Goal: Task Accomplishment & Management: Manage account settings

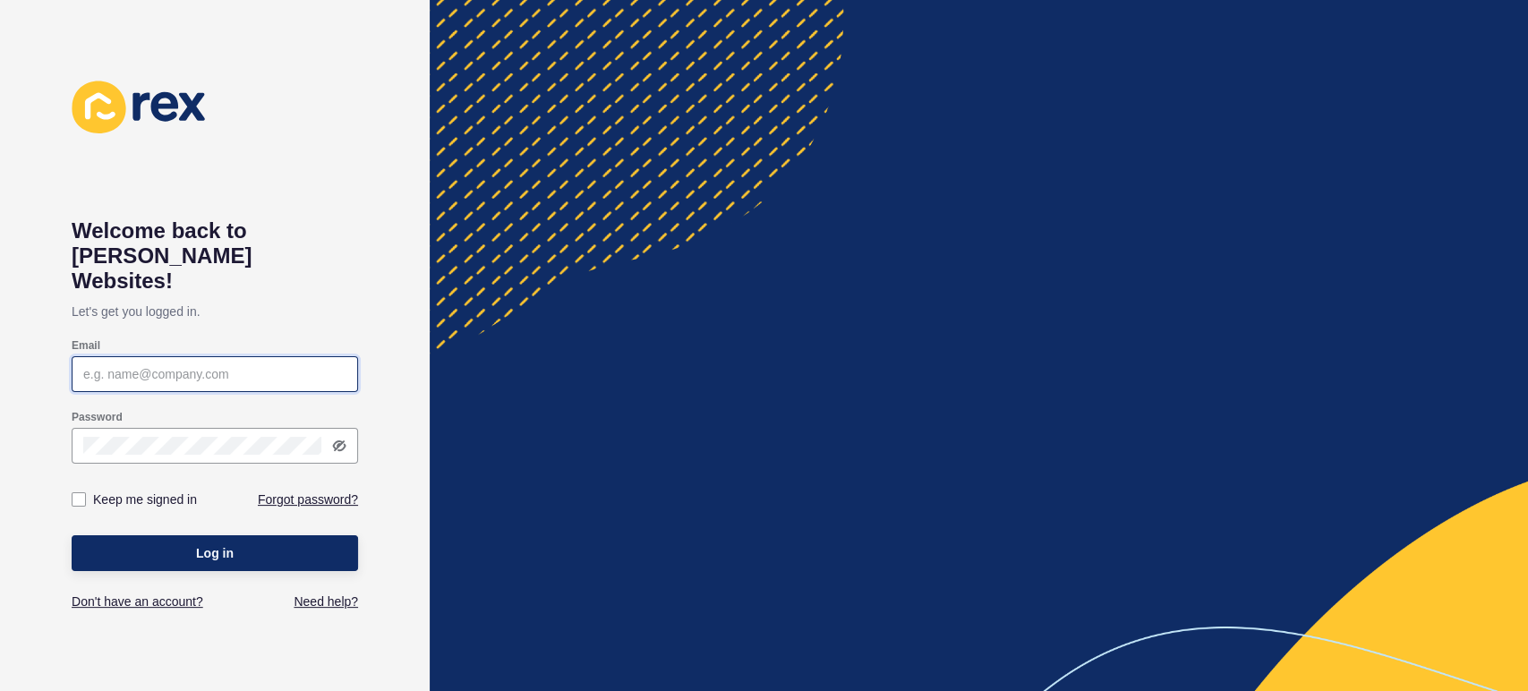
click at [179, 365] on input "Email" at bounding box center [214, 374] width 263 height 18
type input "[PERSON_NAME][EMAIL_ADDRESS][PERSON_NAME][DOMAIN_NAME]"
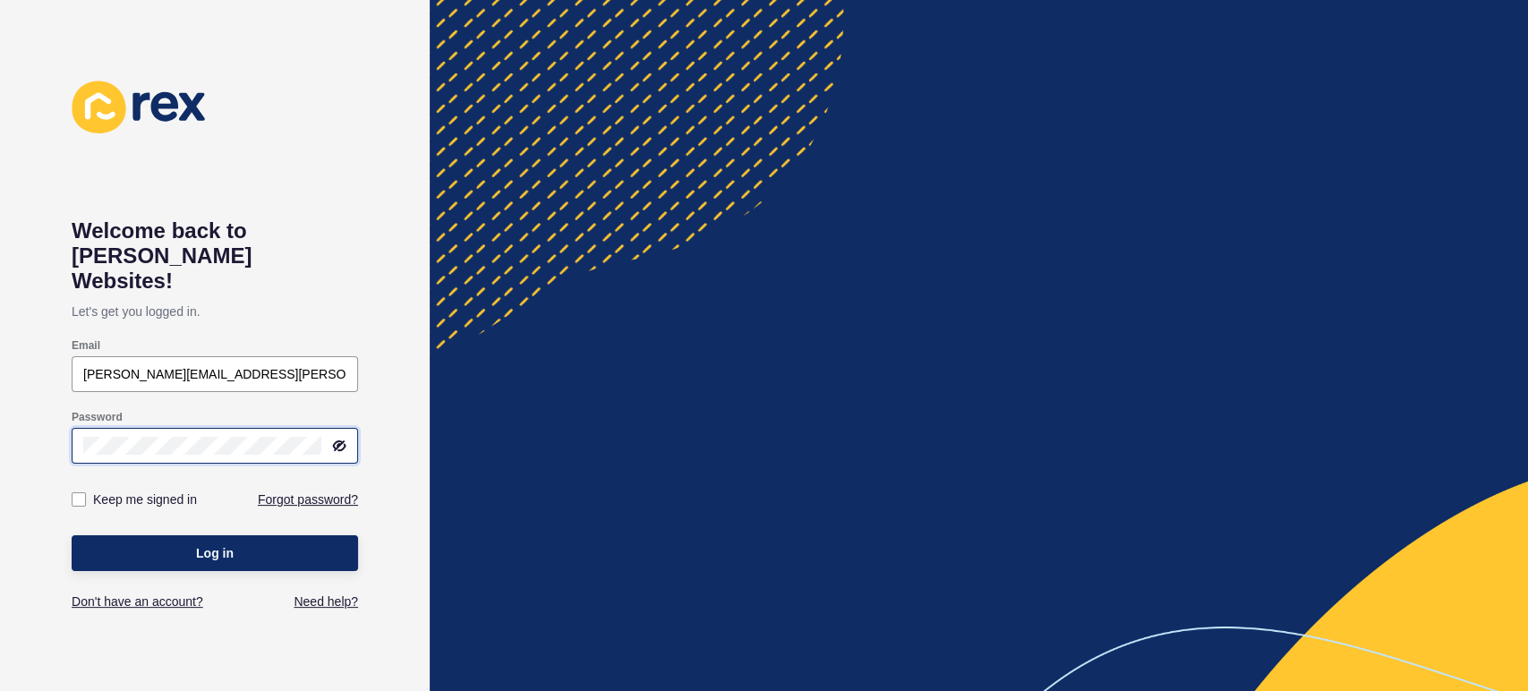
click at [72, 535] on button "Log in" at bounding box center [215, 553] width 286 height 36
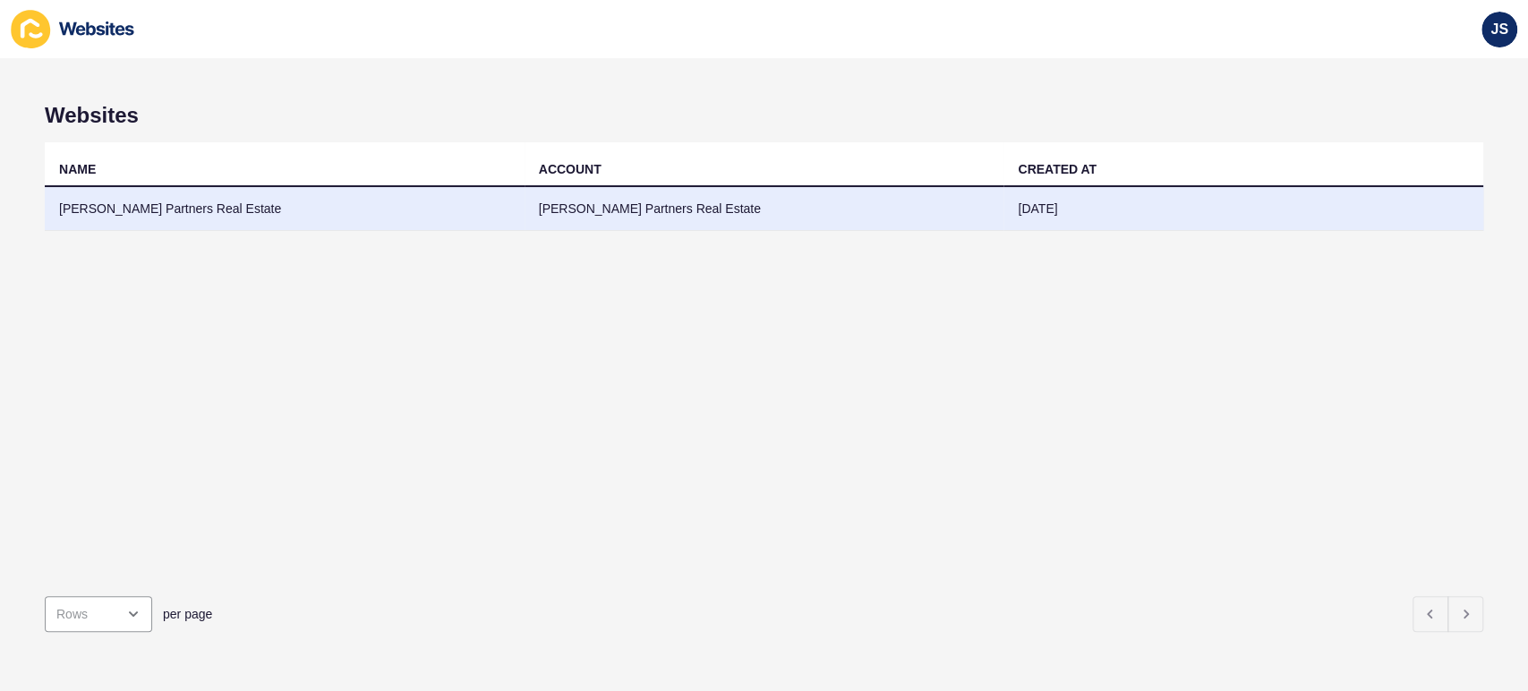
click at [249, 217] on td "[PERSON_NAME] Partners Real Estate" at bounding box center [285, 209] width 480 height 44
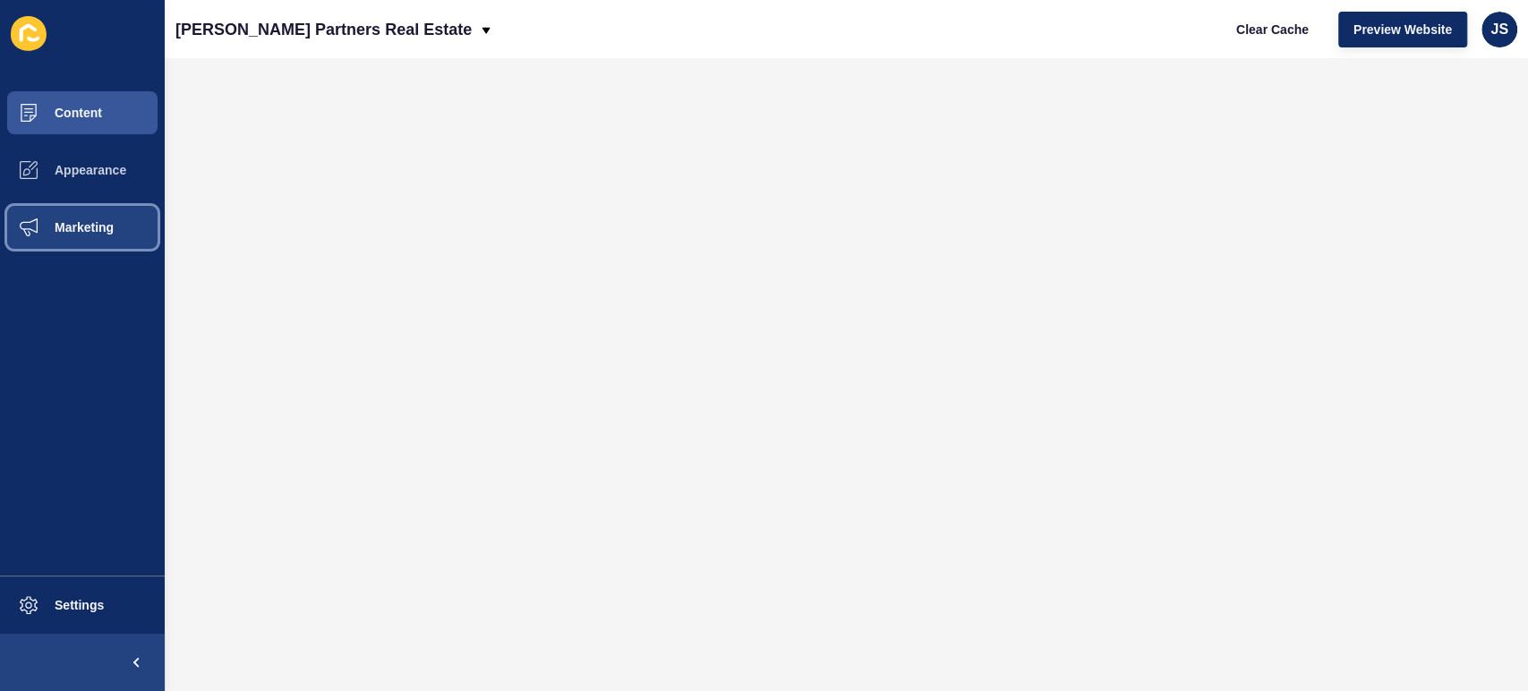
click at [98, 226] on span "Marketing" at bounding box center [55, 227] width 116 height 14
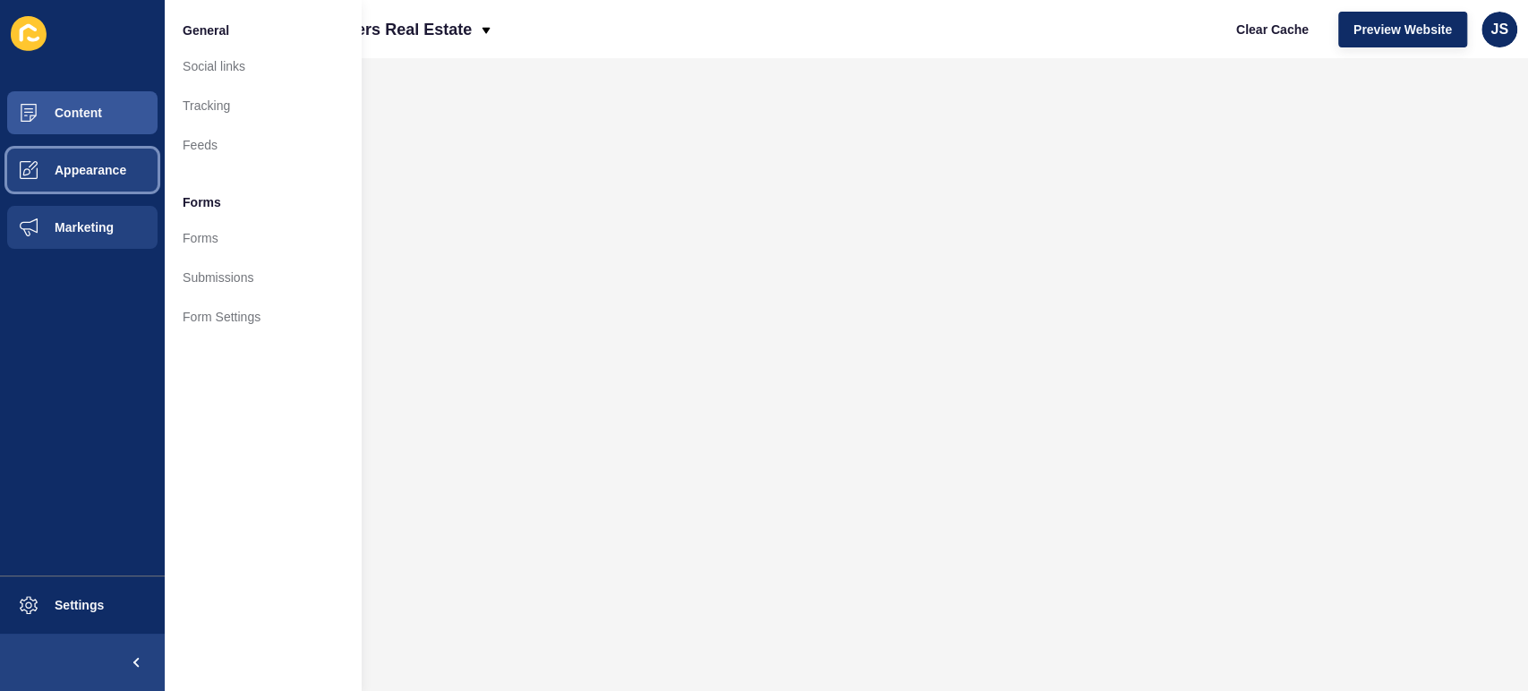
click at [84, 171] on span "Appearance" at bounding box center [61, 170] width 129 height 14
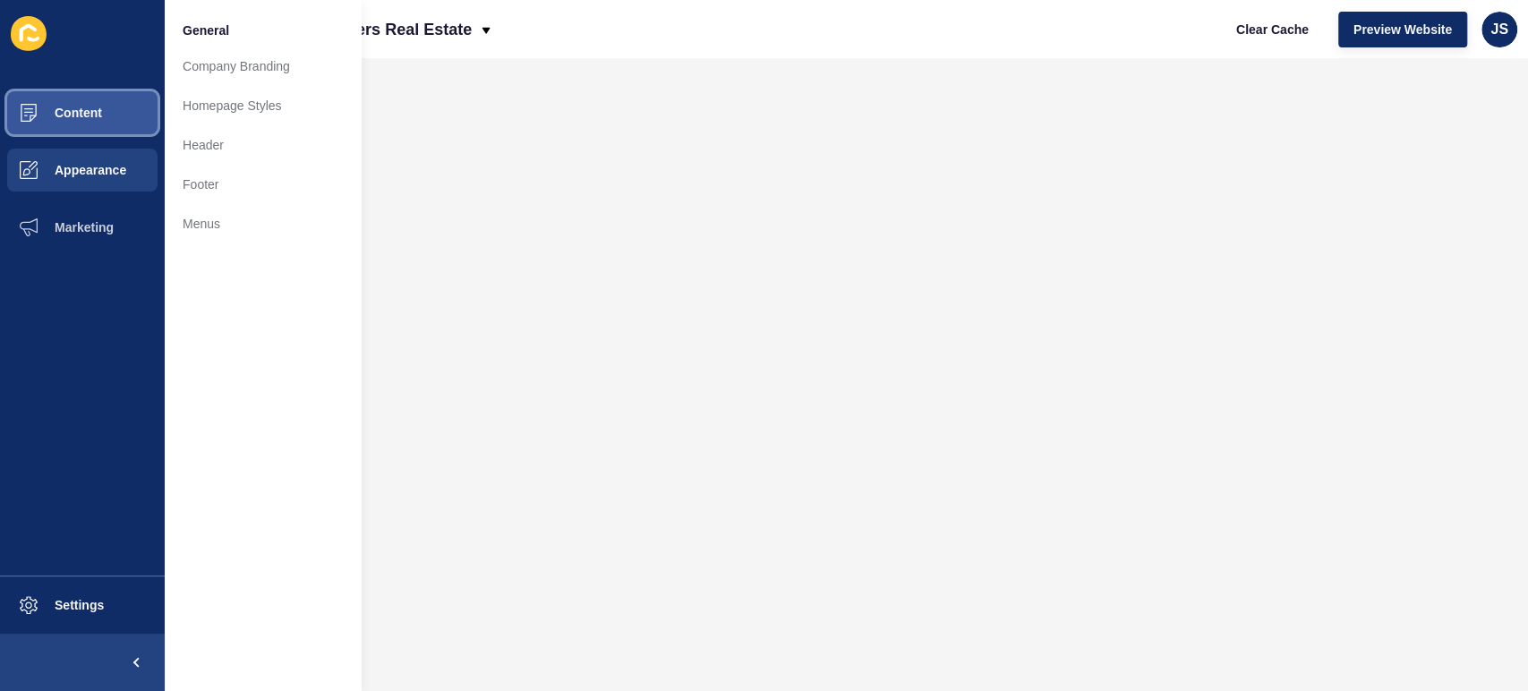
click at [93, 124] on button "Content" at bounding box center [82, 112] width 165 height 57
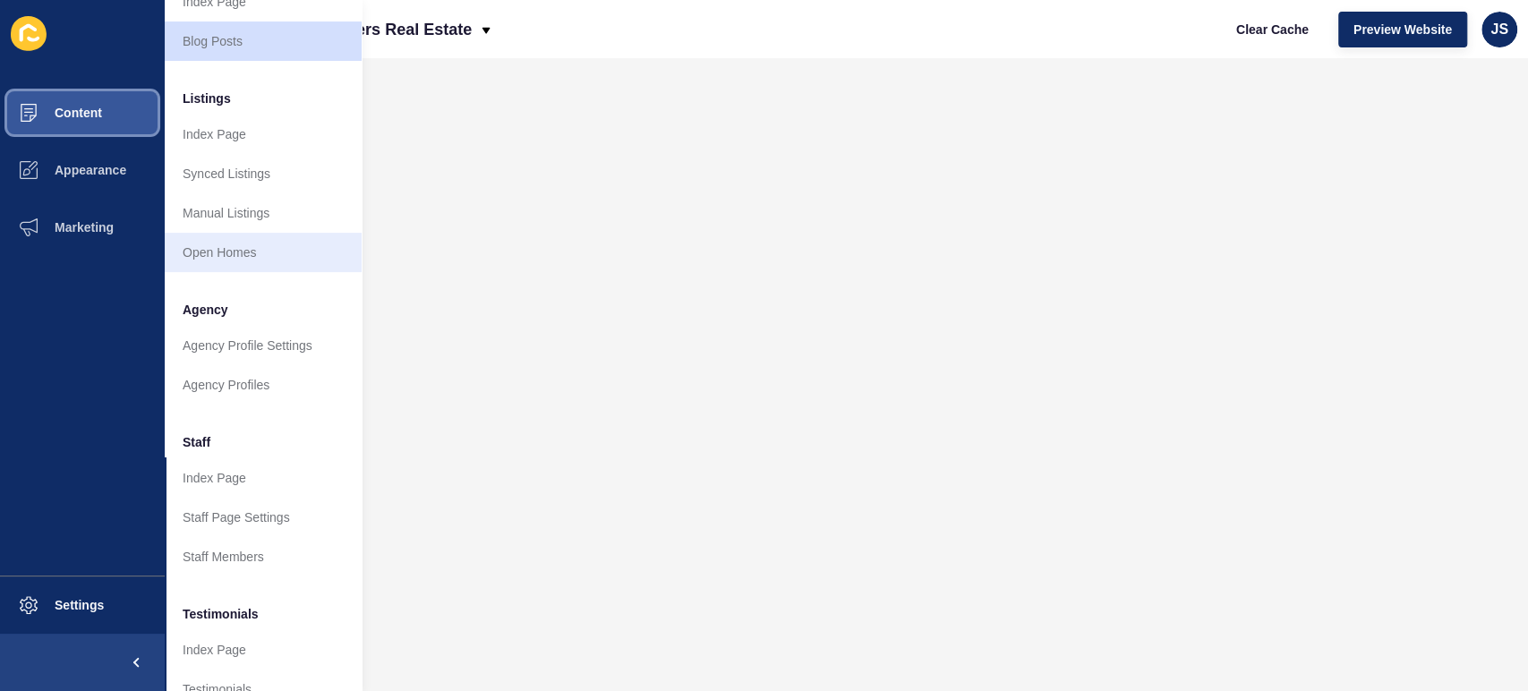
scroll to position [199, 0]
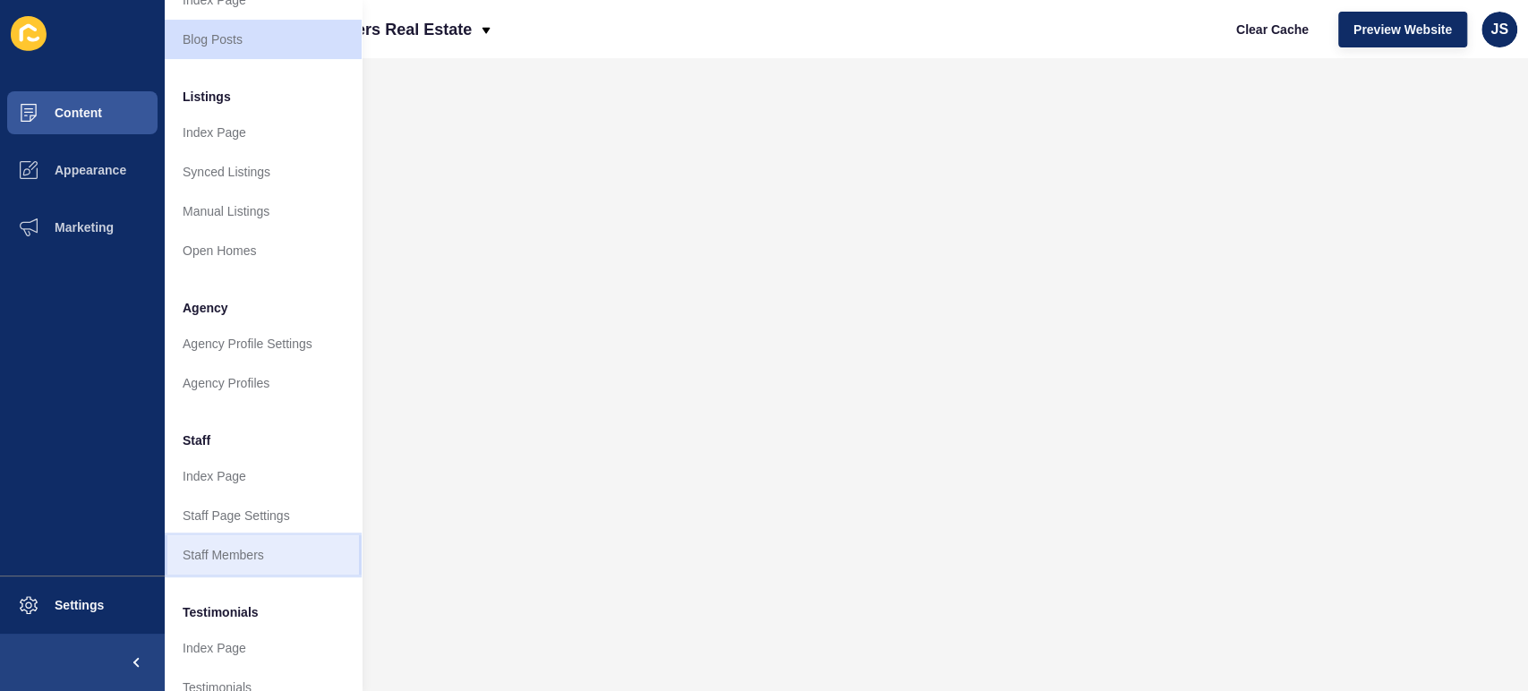
click at [252, 548] on link "Staff Members" at bounding box center [263, 554] width 197 height 39
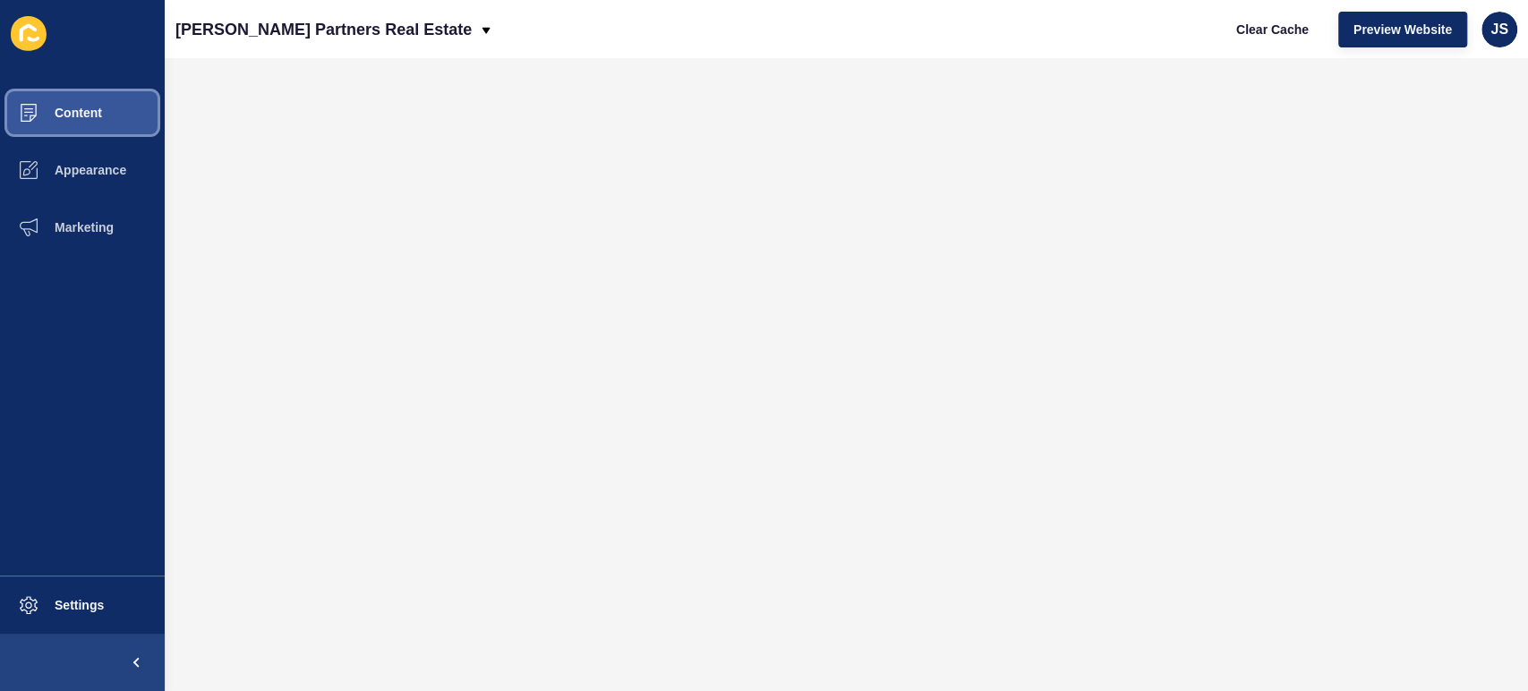
click at [107, 120] on button "Content" at bounding box center [82, 112] width 165 height 57
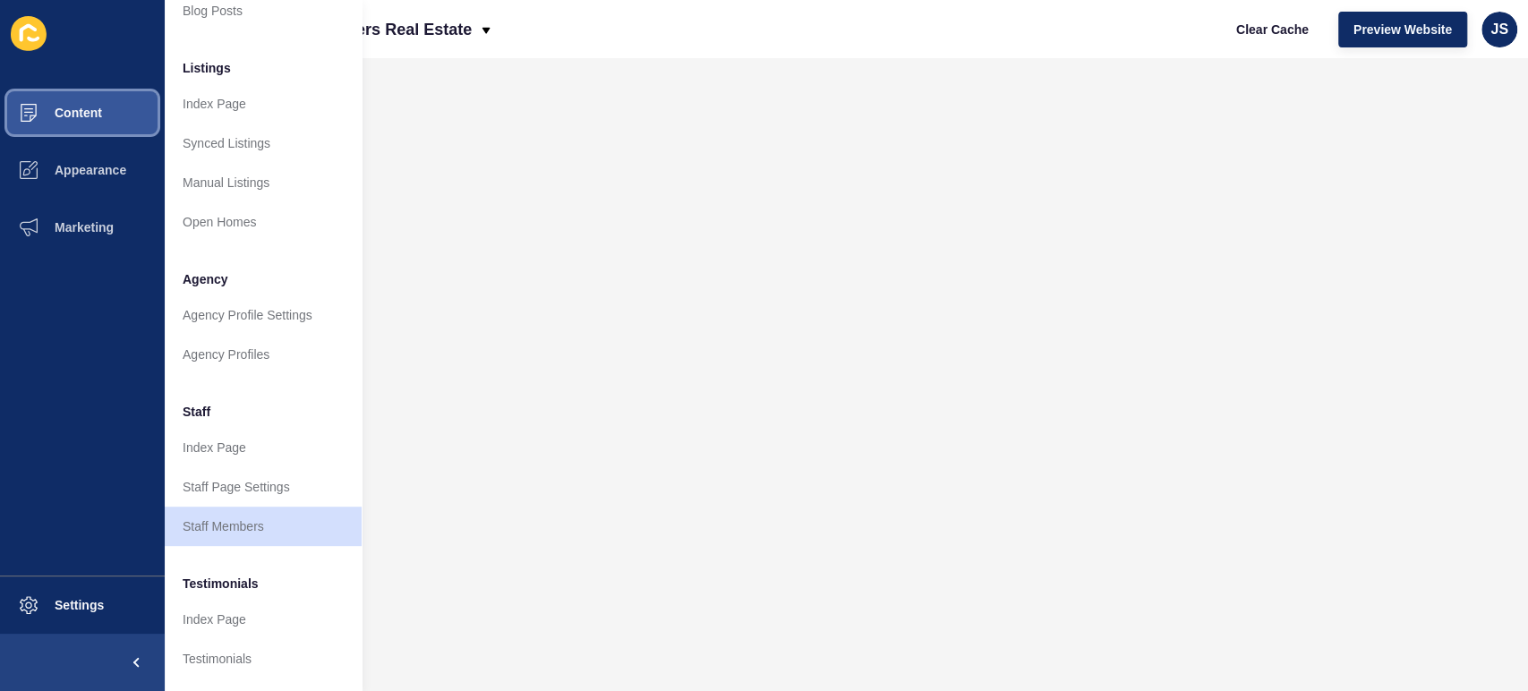
scroll to position [372, 0]
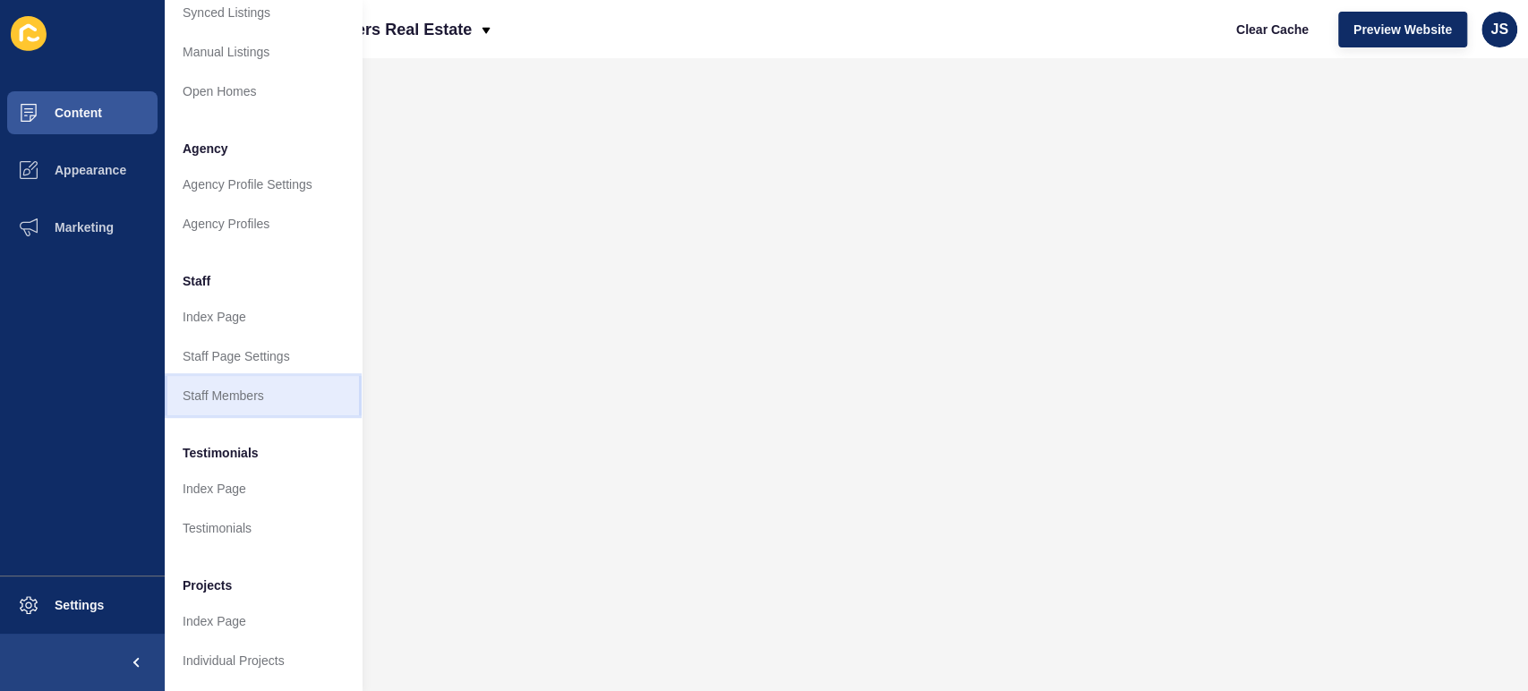
click at [226, 378] on link "Staff Members" at bounding box center [263, 395] width 197 height 39
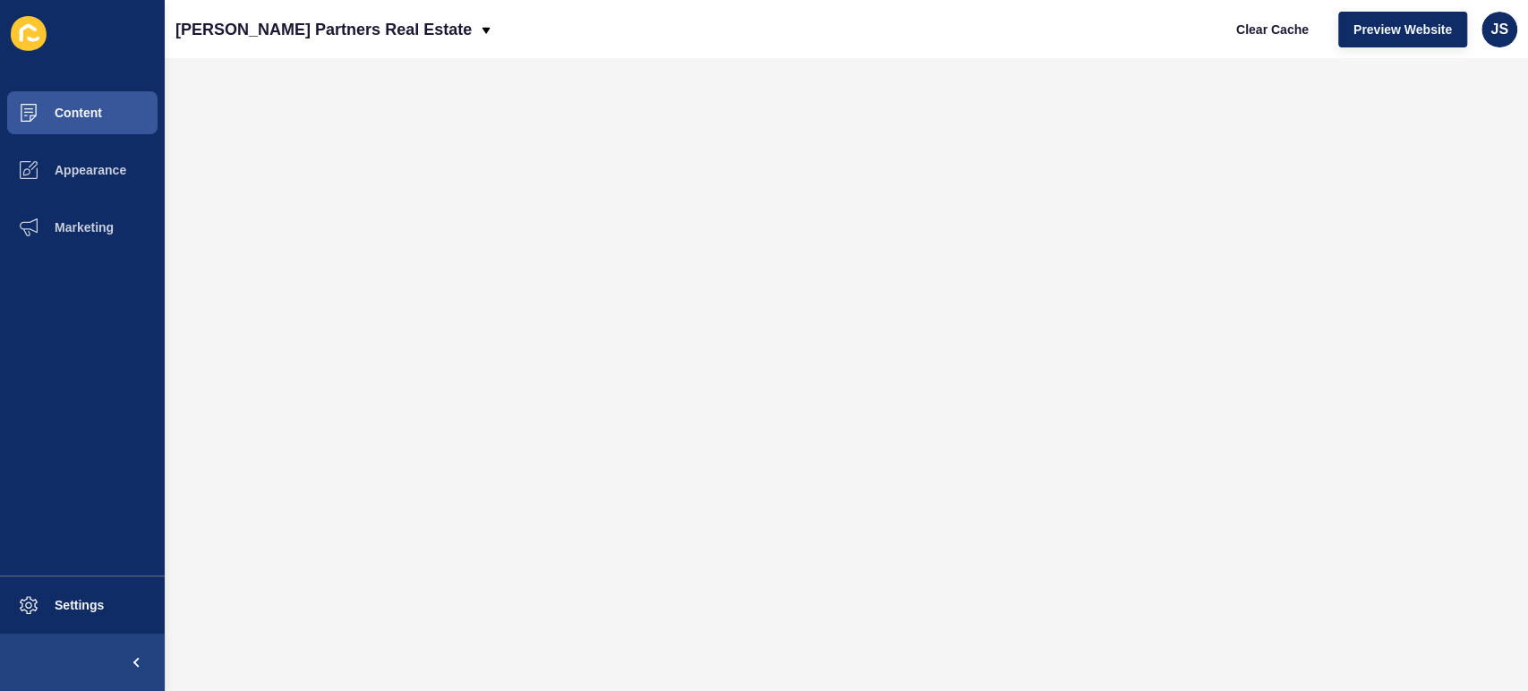
scroll to position [0, 0]
click at [93, 115] on span "Content" at bounding box center [49, 113] width 105 height 14
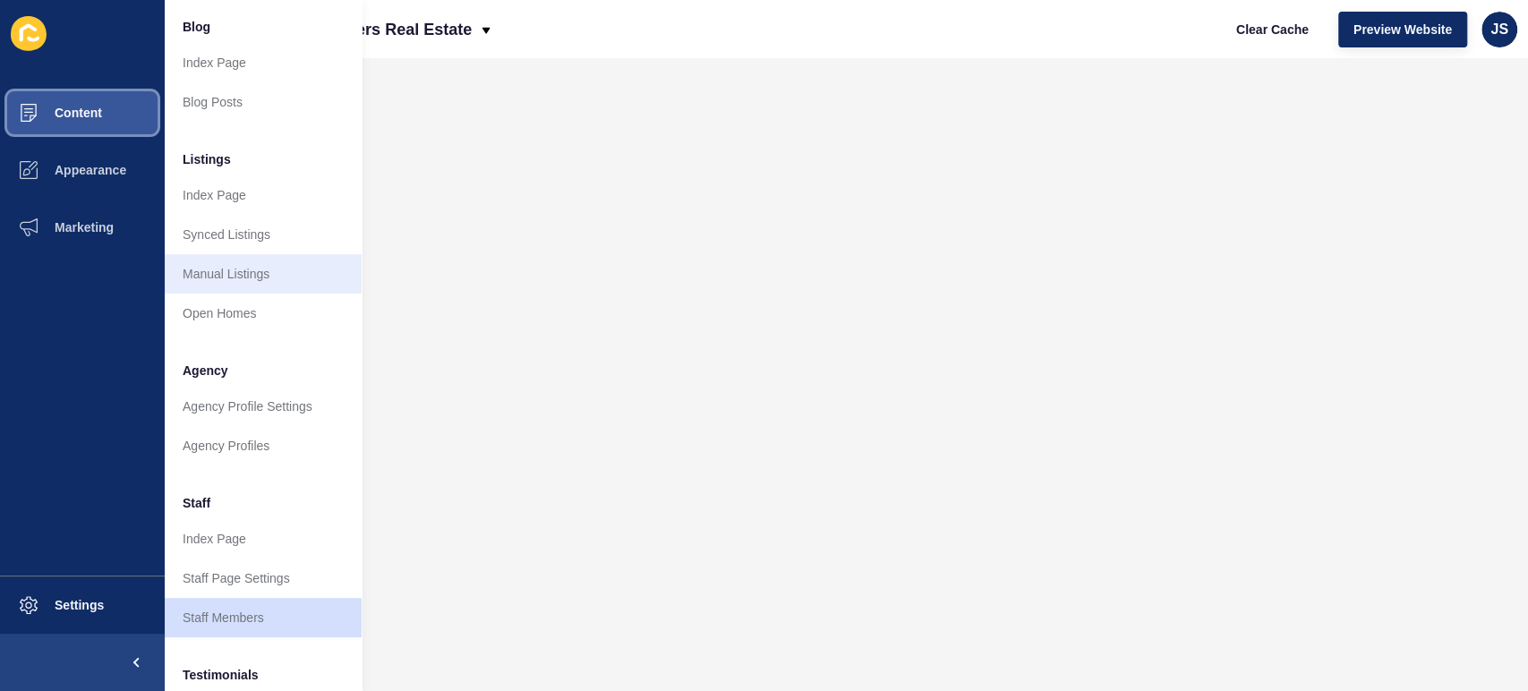
scroll to position [199, 0]
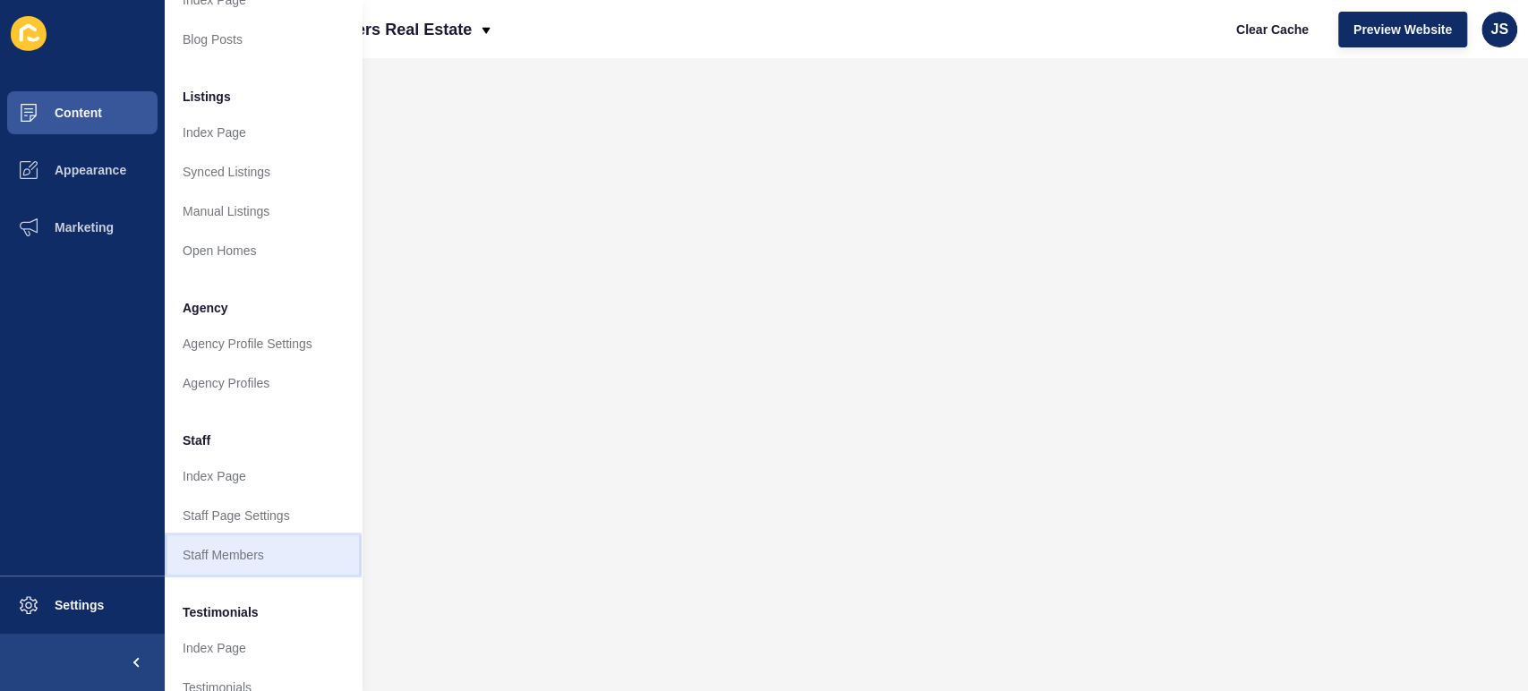
click at [252, 549] on link "Staff Members" at bounding box center [263, 554] width 197 height 39
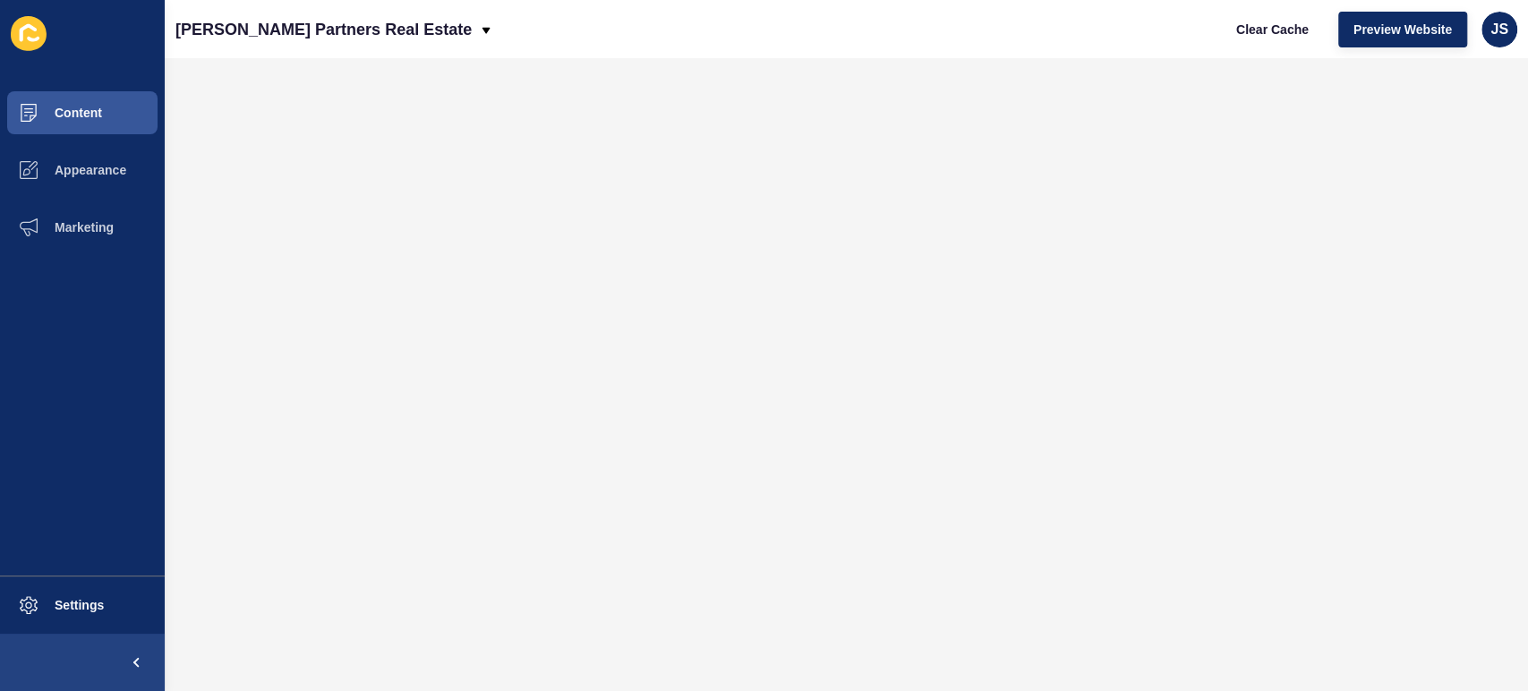
scroll to position [0, 0]
click at [129, 118] on button "Content" at bounding box center [82, 112] width 165 height 57
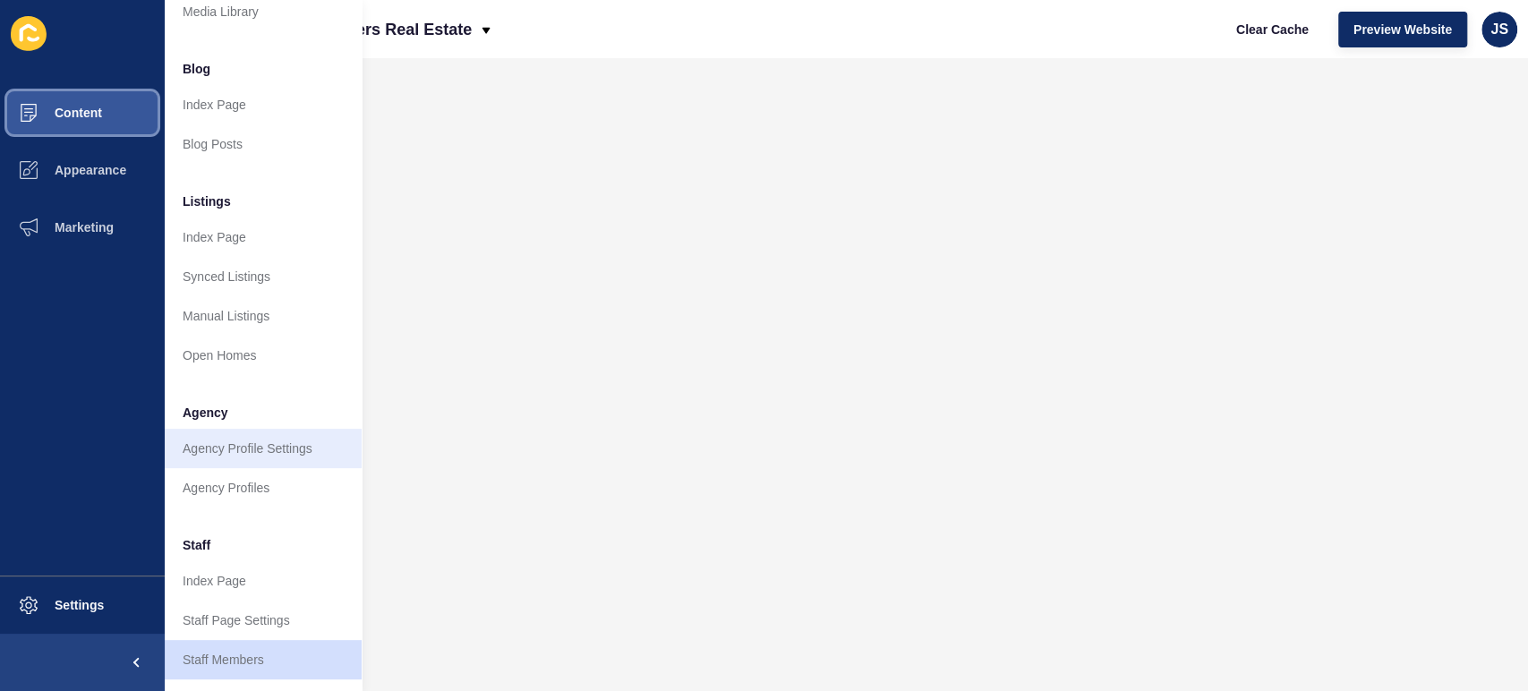
scroll to position [99, 0]
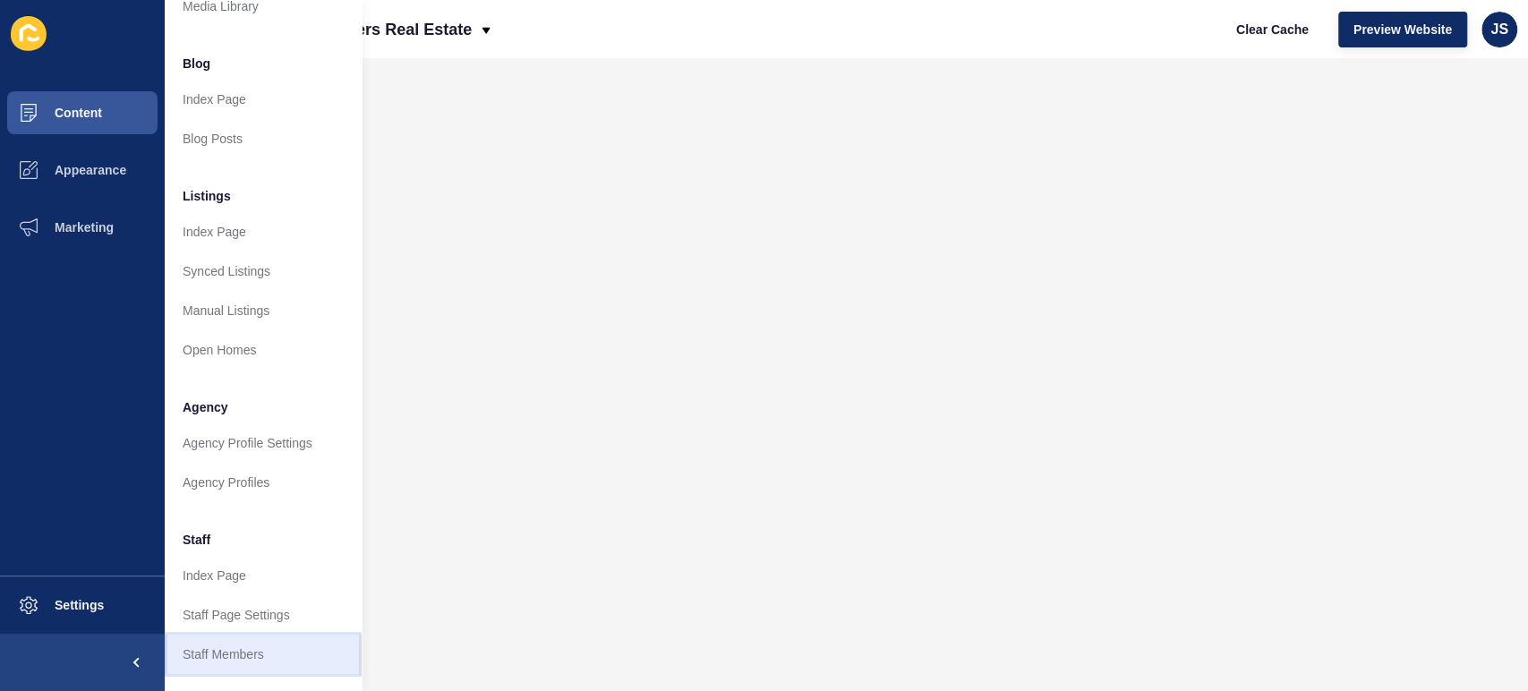
click at [226, 647] on link "Staff Members" at bounding box center [263, 654] width 197 height 39
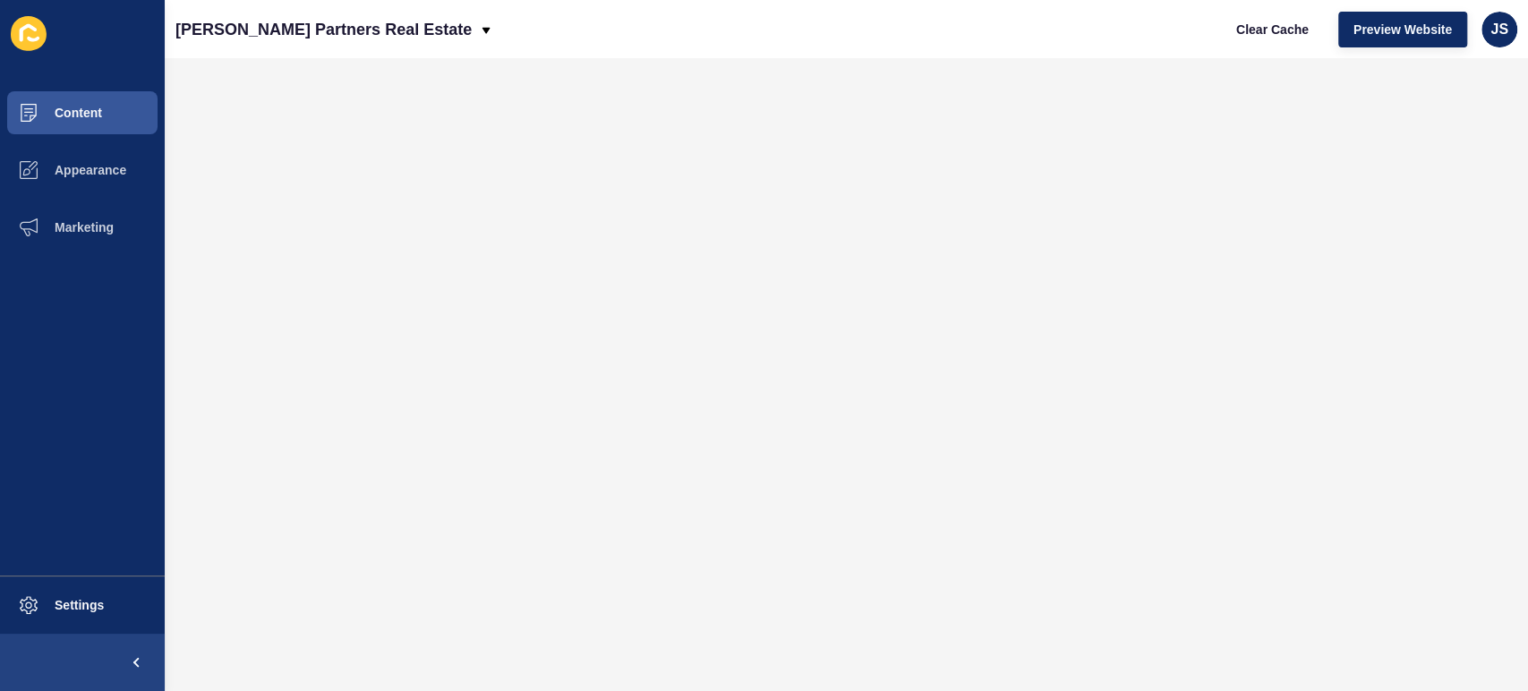
scroll to position [0, 0]
click at [104, 103] on button "Content" at bounding box center [82, 112] width 165 height 57
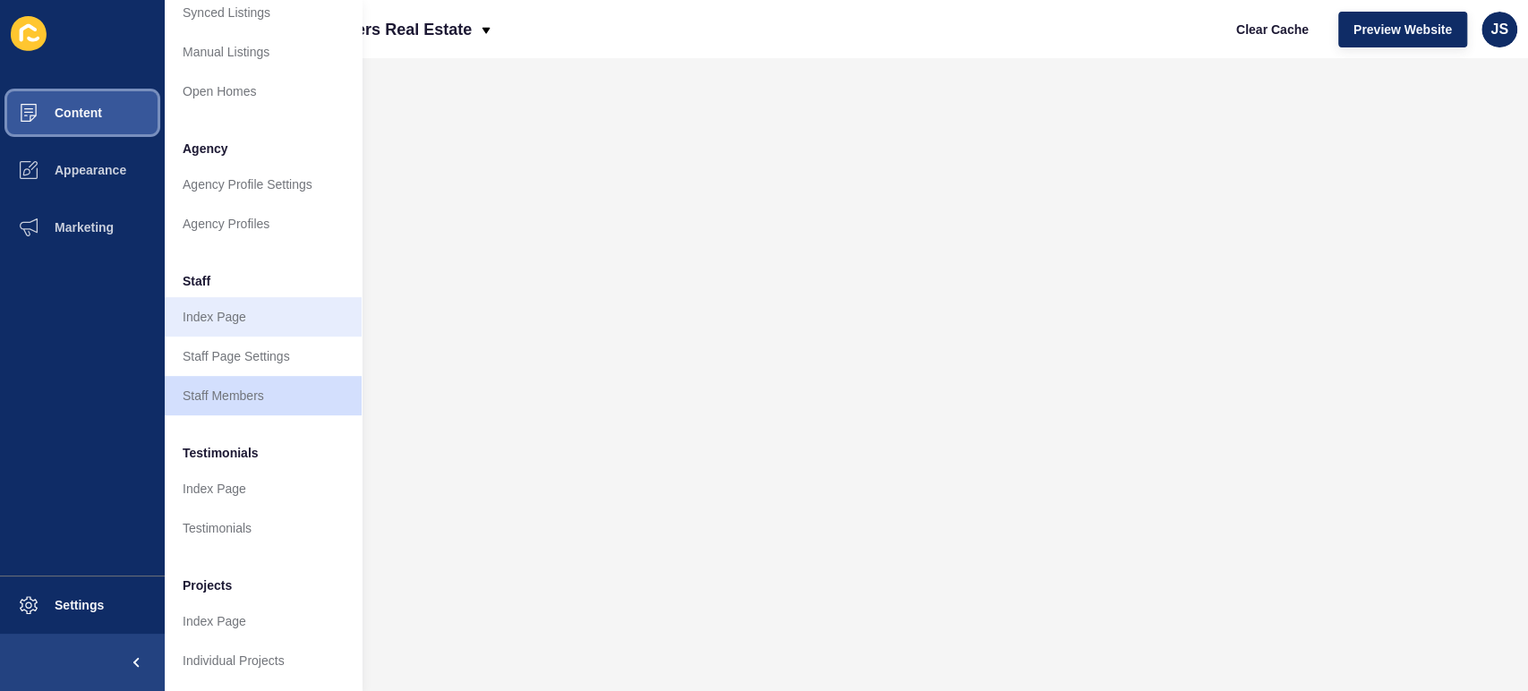
scroll to position [372, 0]
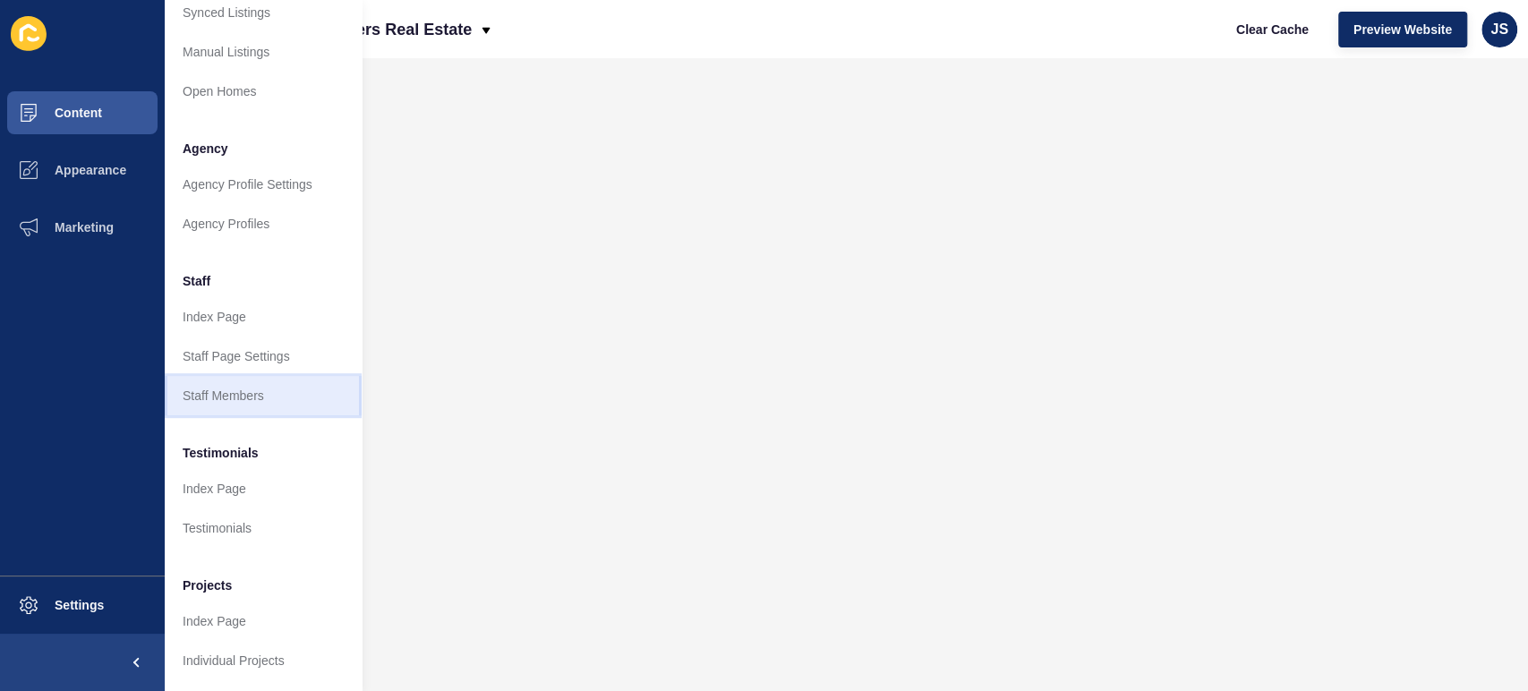
click at [243, 376] on link "Staff Members" at bounding box center [263, 395] width 197 height 39
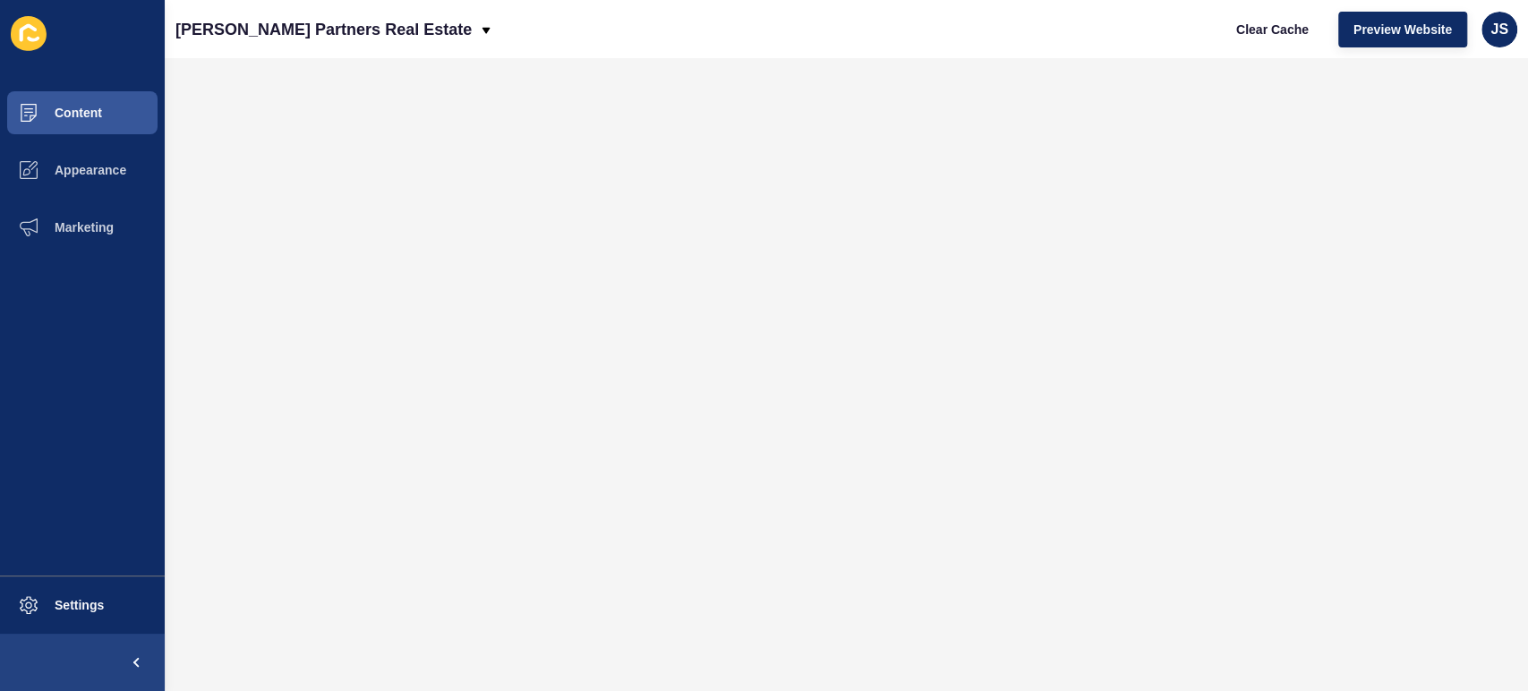
scroll to position [0, 0]
click at [118, 120] on button "Content" at bounding box center [82, 112] width 165 height 57
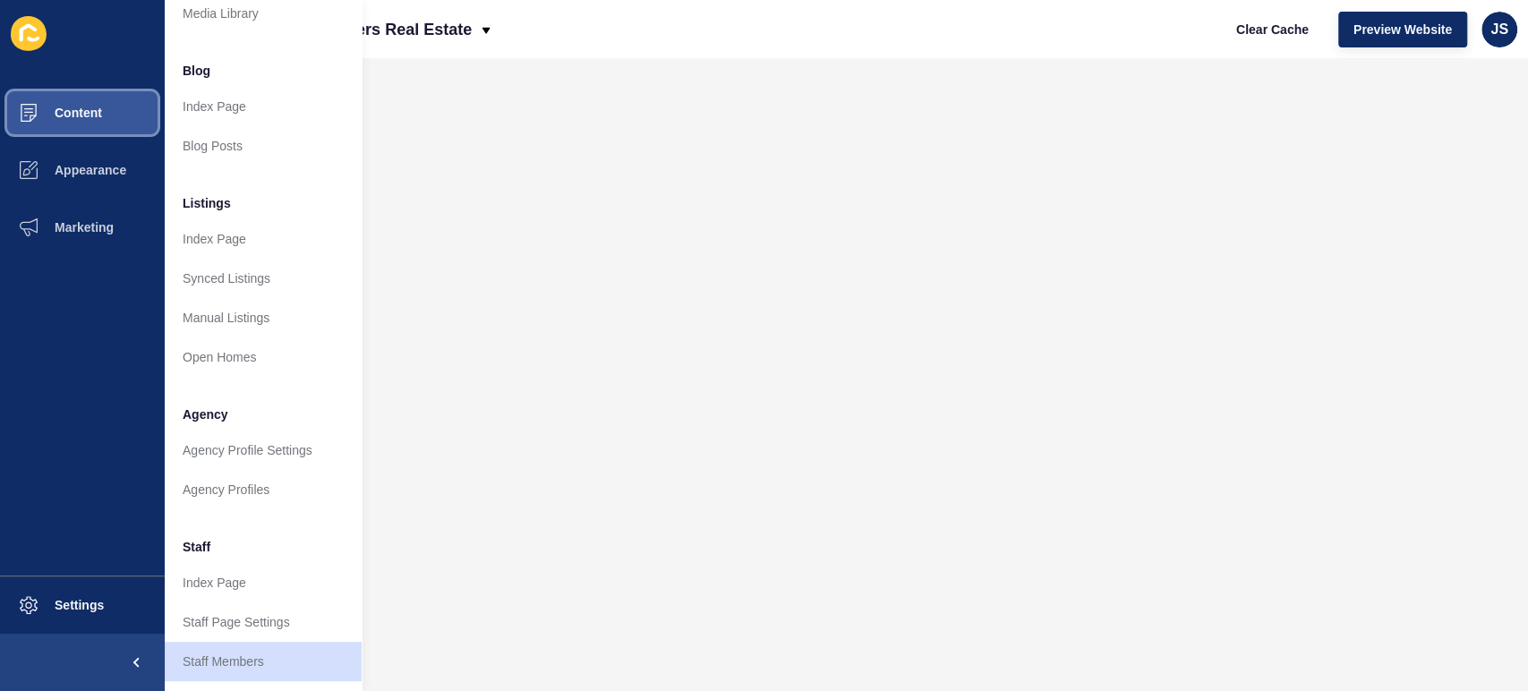
scroll to position [99, 0]
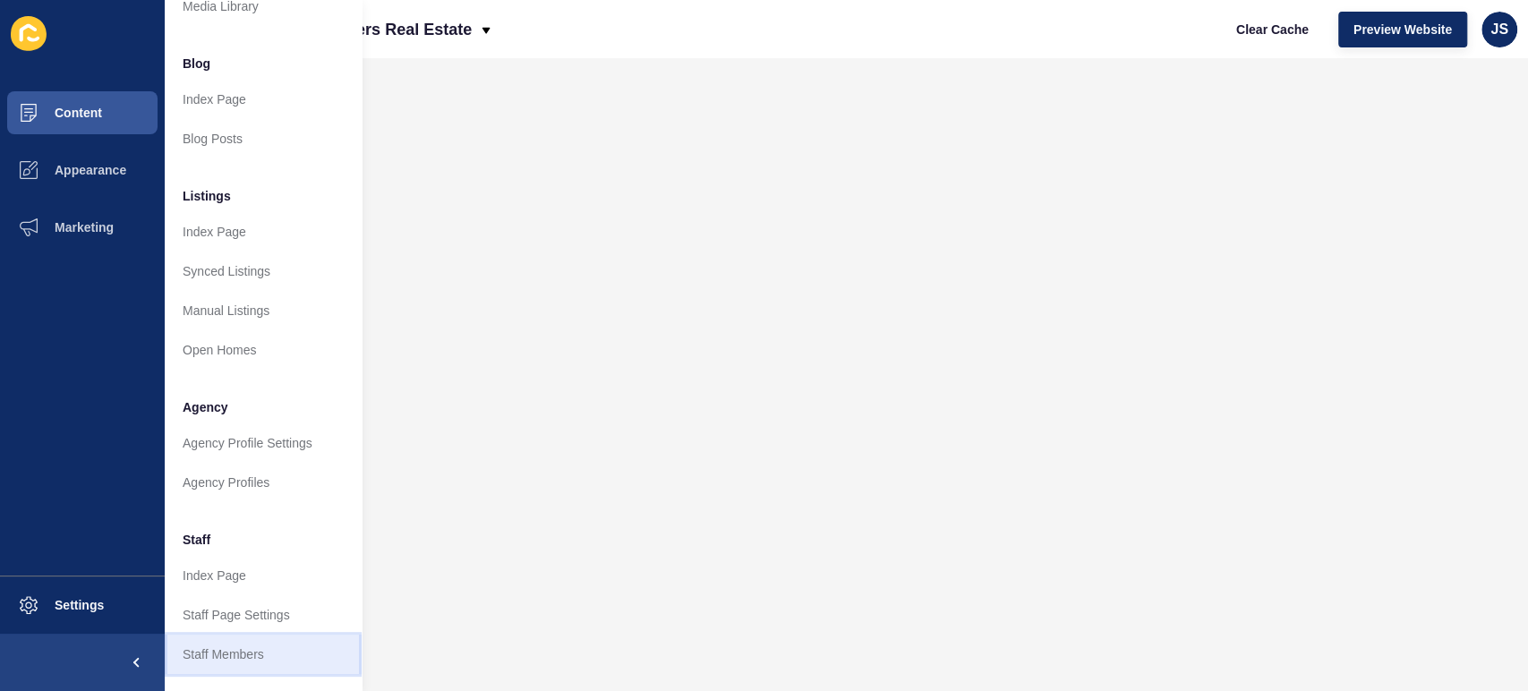
click at [237, 645] on link "Staff Members" at bounding box center [263, 654] width 197 height 39
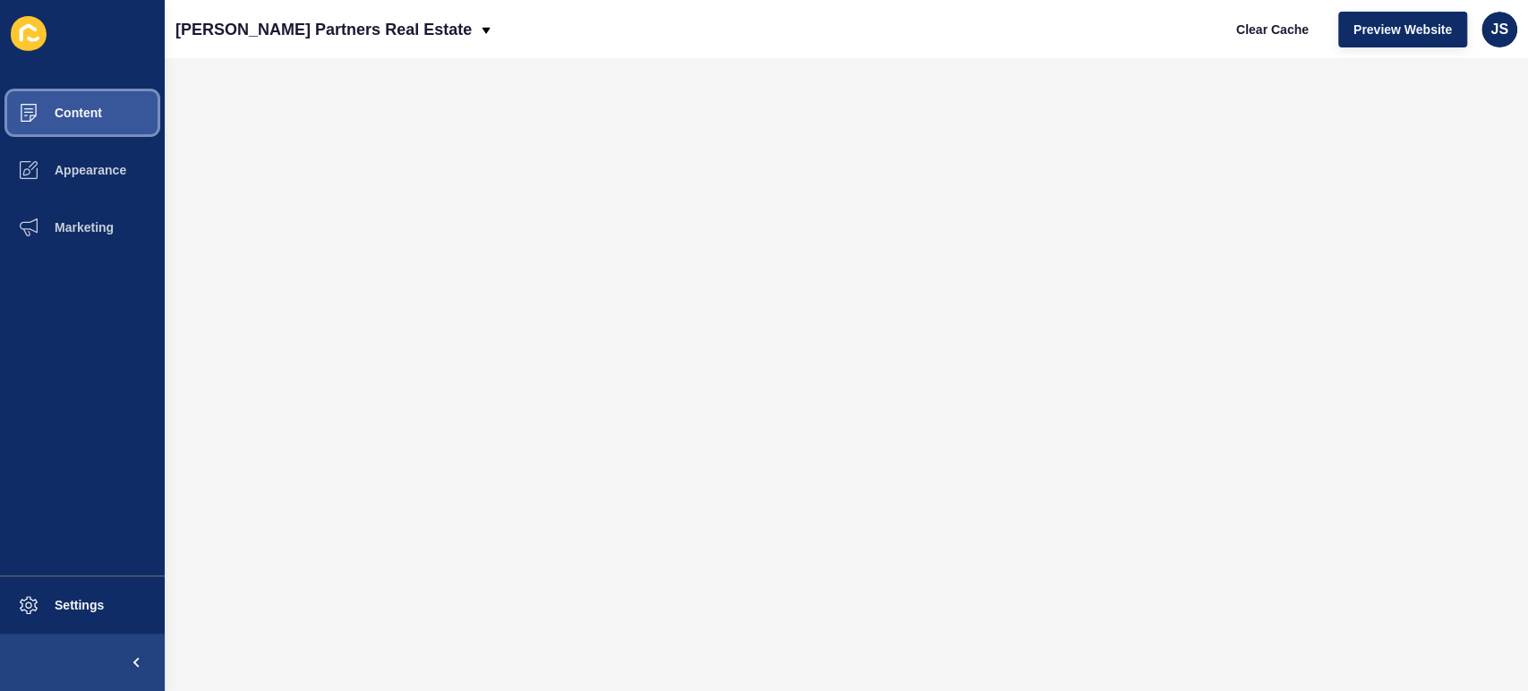
click at [98, 120] on button "Content" at bounding box center [82, 112] width 165 height 57
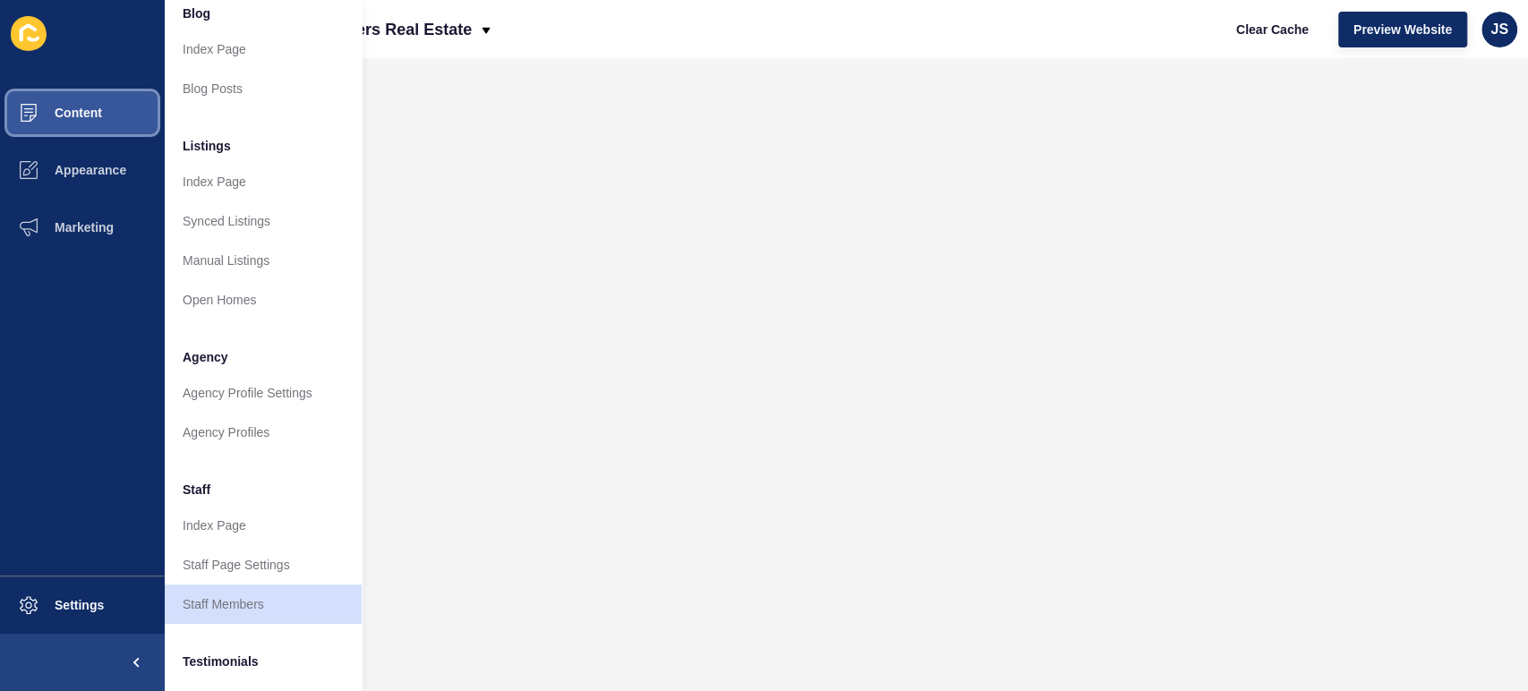
scroll to position [199, 0]
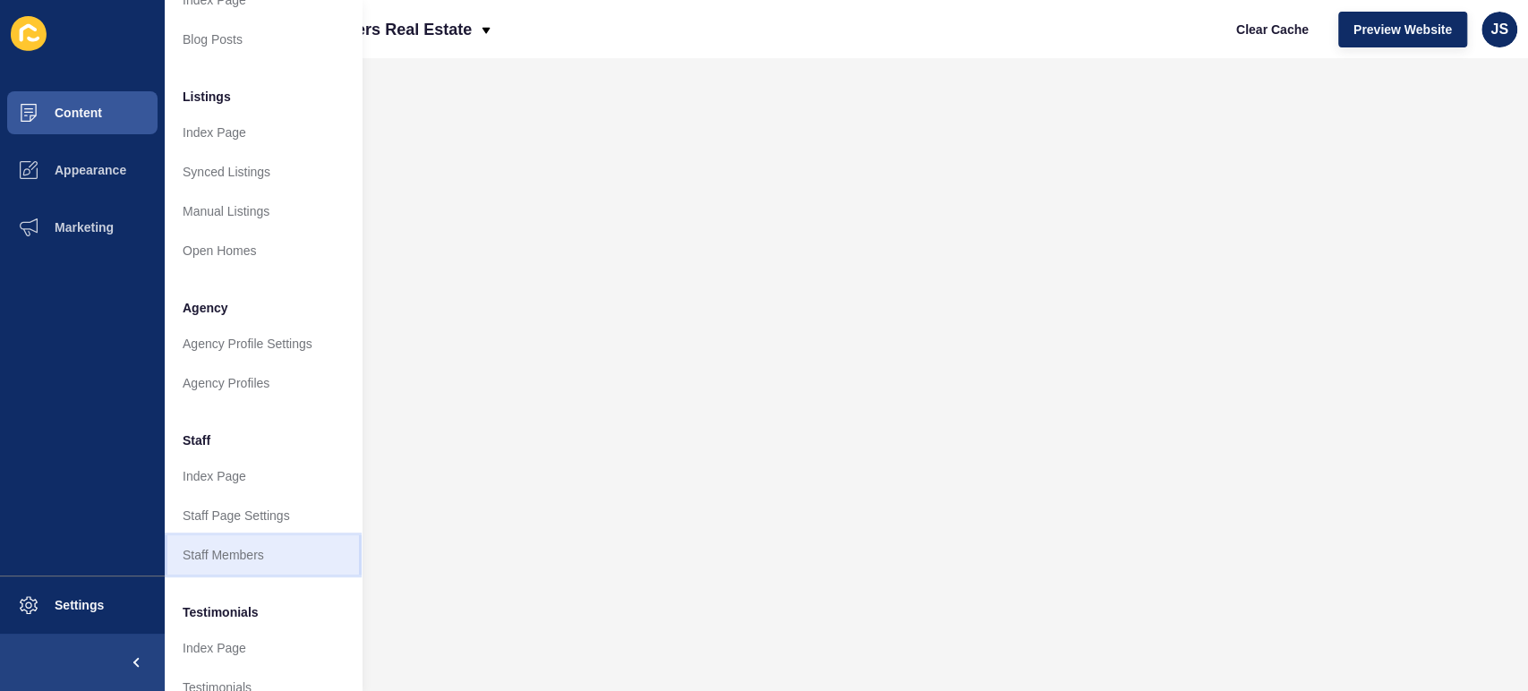
click at [272, 551] on link "Staff Members" at bounding box center [263, 554] width 197 height 39
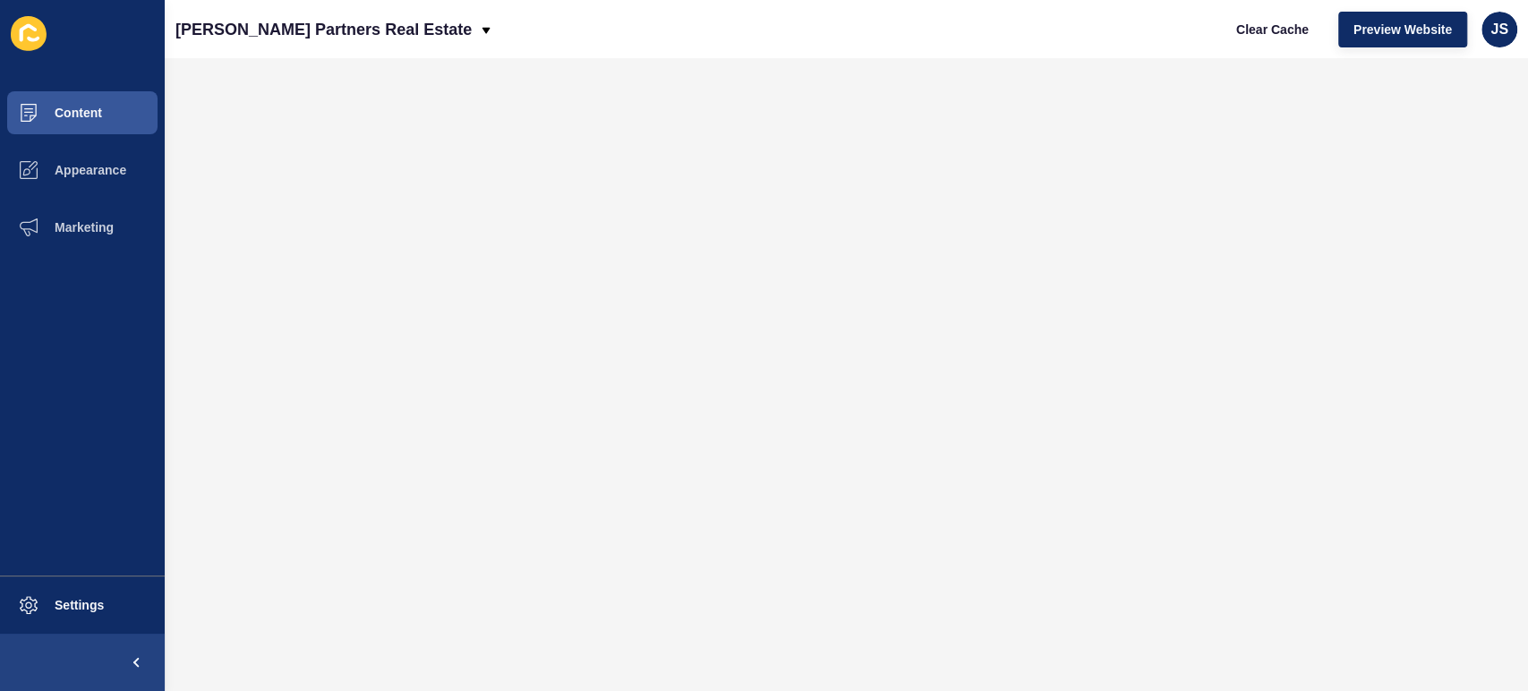
scroll to position [0, 0]
click at [123, 111] on button "Content" at bounding box center [82, 112] width 165 height 57
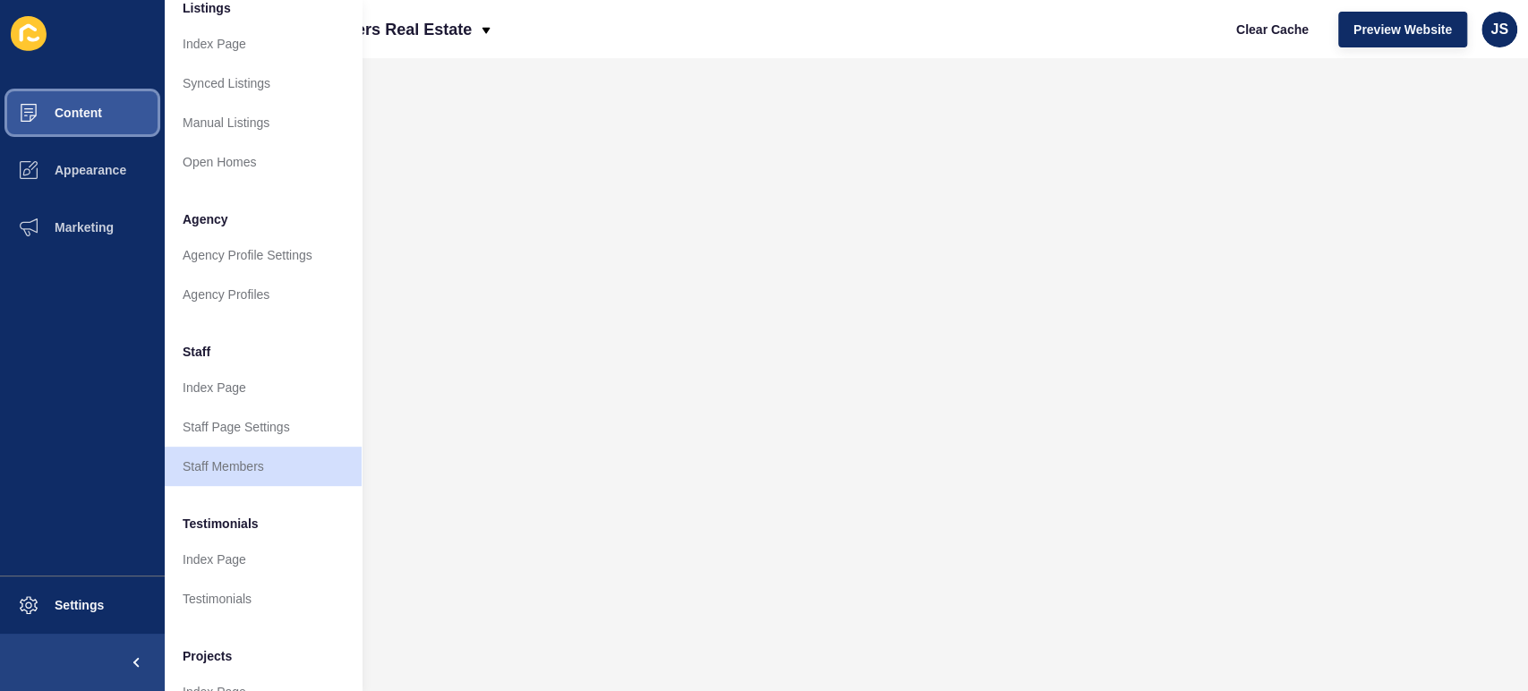
scroll to position [298, 0]
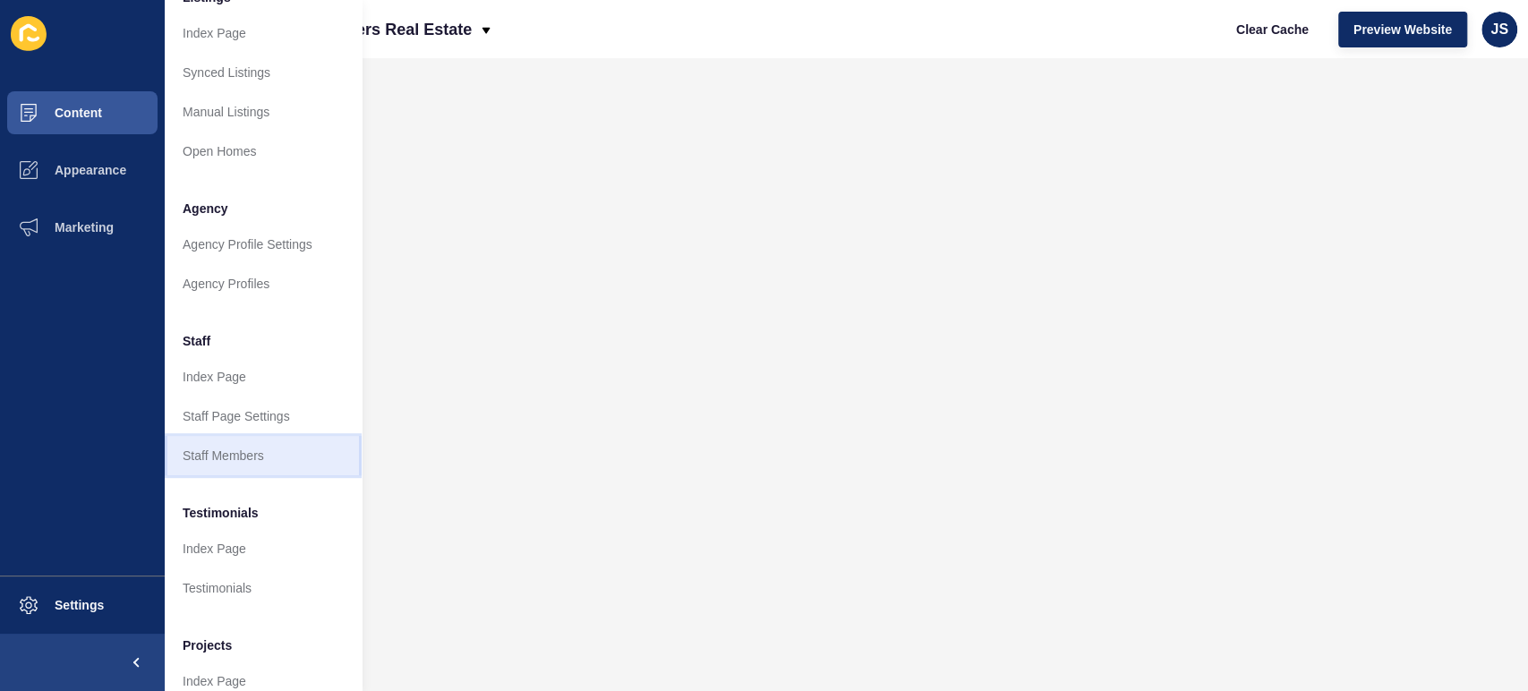
click at [262, 458] on link "Staff Members" at bounding box center [263, 455] width 197 height 39
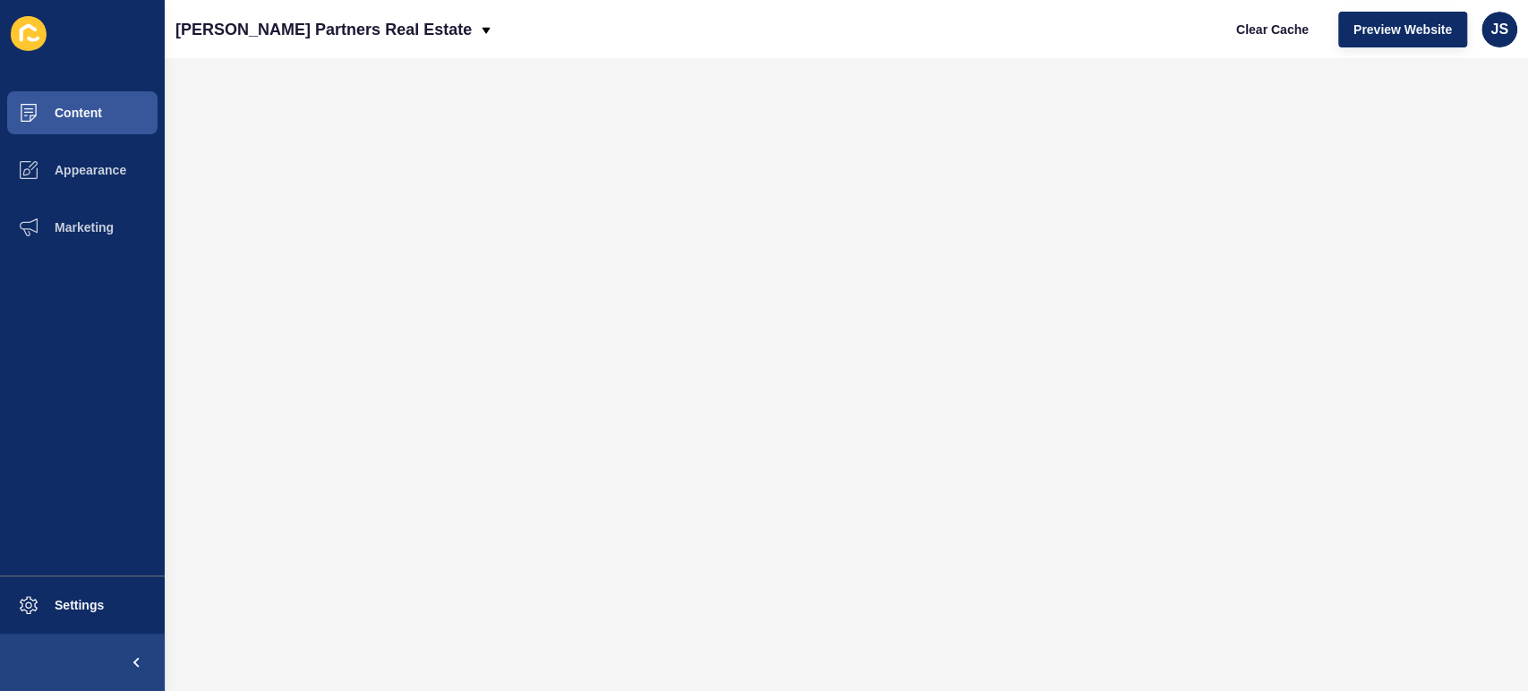
scroll to position [0, 0]
click at [1503, 21] on span "JS" at bounding box center [1499, 30] width 18 height 18
click at [1463, 149] on link "Logout" at bounding box center [1458, 149] width 132 height 39
